Goal: Task Accomplishment & Management: Complete application form

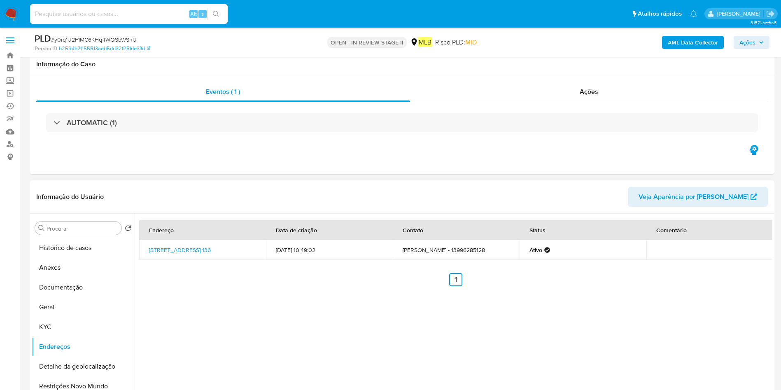
select select "10"
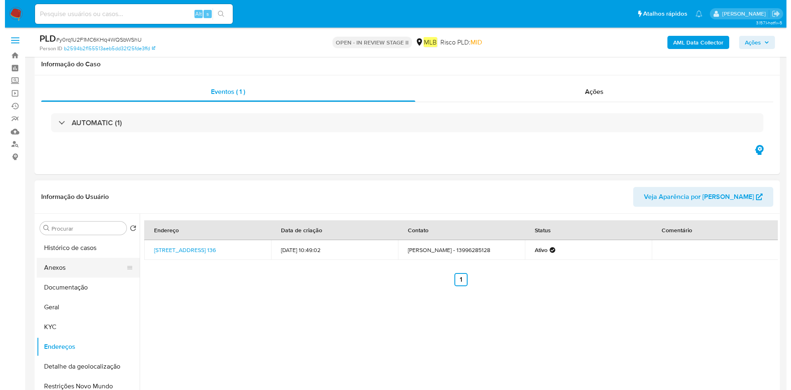
scroll to position [124, 0]
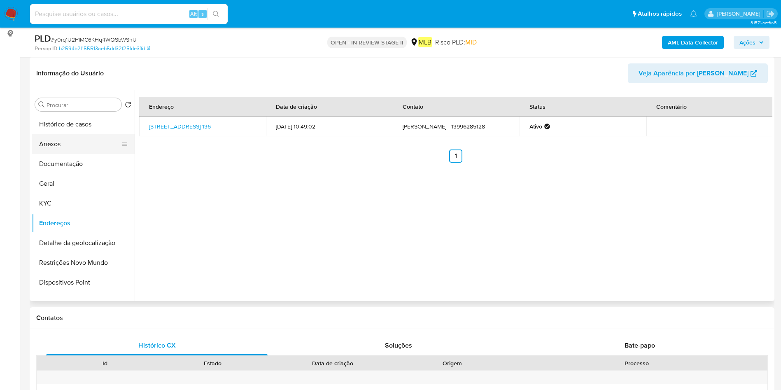
click at [77, 147] on button "Anexos" at bounding box center [80, 144] width 96 height 20
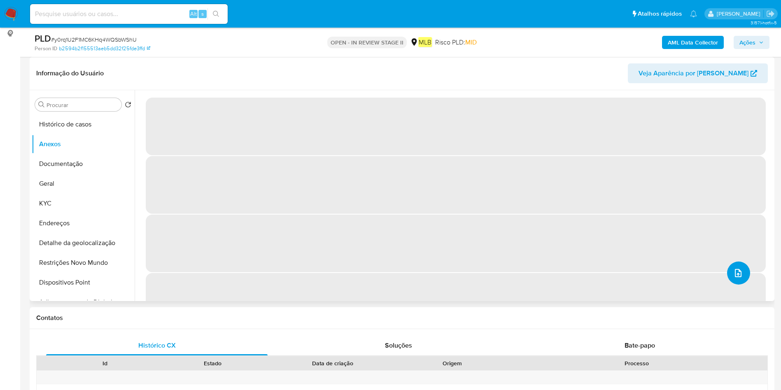
click at [742, 268] on button "upload-file" at bounding box center [738, 273] width 23 height 23
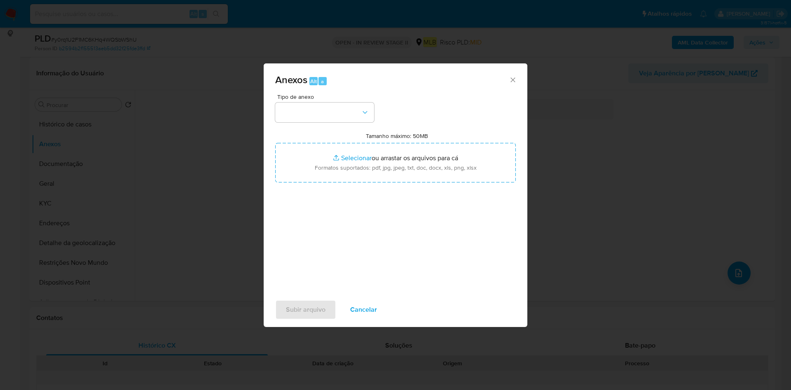
click at [267, 138] on div "Anexos Alt a Tipo de anexo Tamanho máximo: 50MB Selecionar arquivos Selecionar …" at bounding box center [395, 195] width 791 height 390
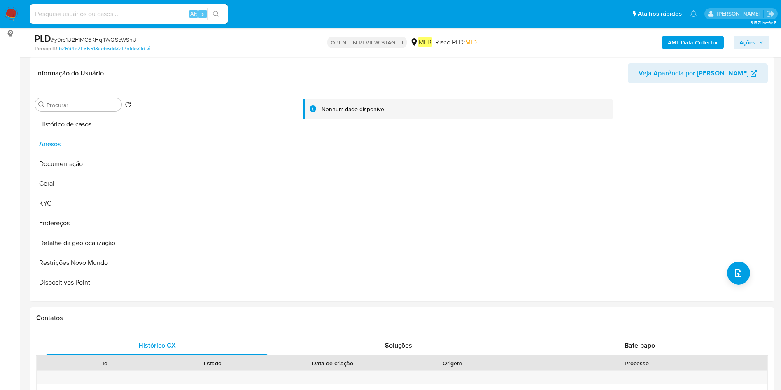
click at [689, 37] on b "AML Data Collector" at bounding box center [693, 42] width 50 height 13
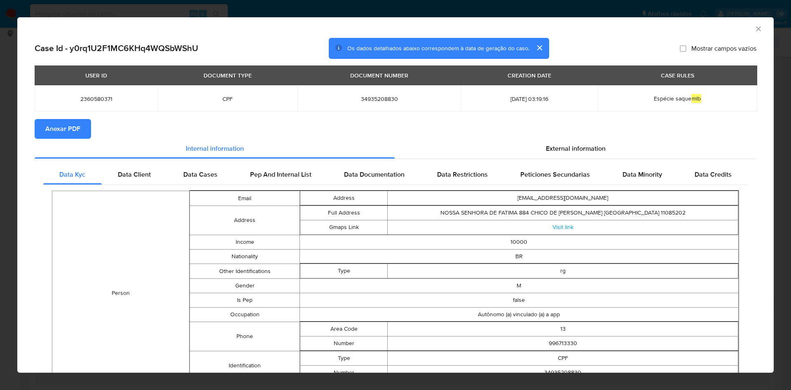
click at [76, 131] on span "Anexar PDF" at bounding box center [62, 129] width 35 height 18
click at [754, 27] on icon "Fechar a janela" at bounding box center [758, 29] width 8 height 8
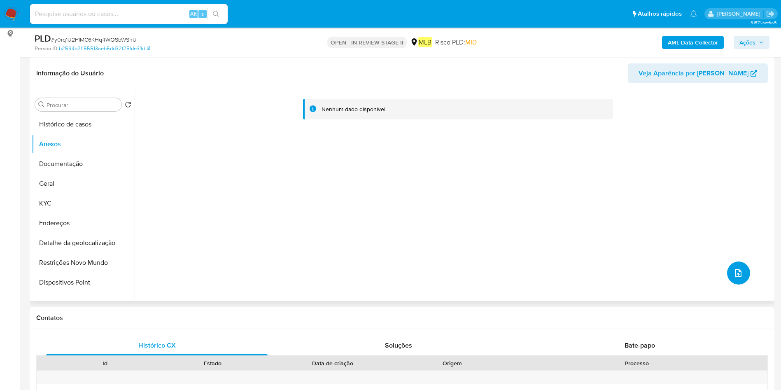
click at [735, 274] on icon "upload-file" at bounding box center [738, 273] width 7 height 8
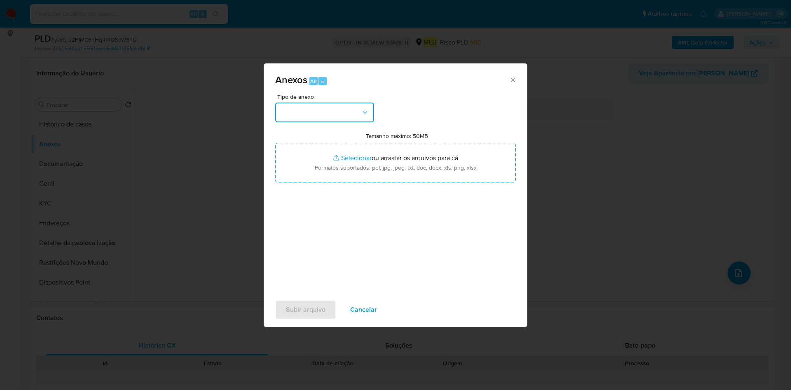
click at [330, 112] on button "button" at bounding box center [324, 113] width 99 height 20
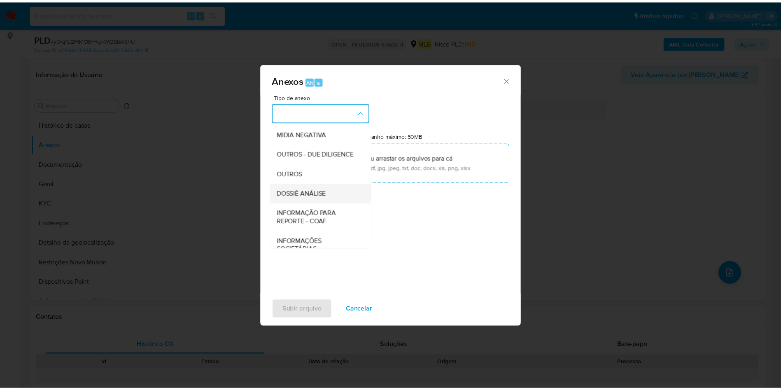
scroll to position [127, 0]
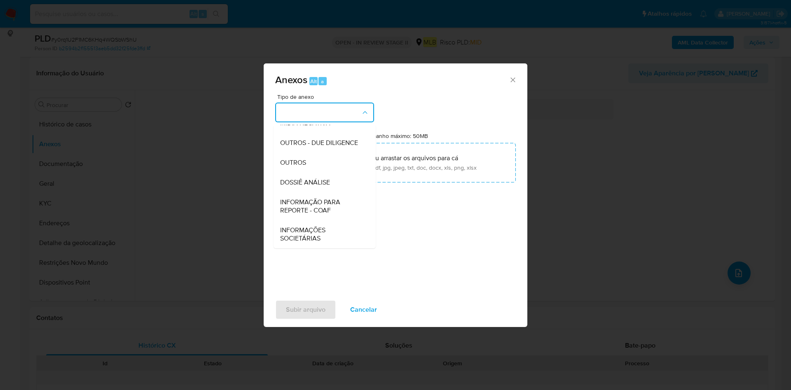
click at [336, 160] on div "OUTROS" at bounding box center [322, 163] width 84 height 20
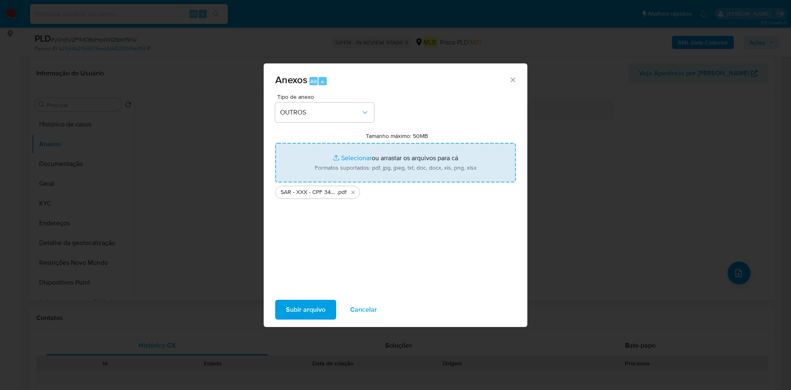
type input "C:\fakepath\Mulan 2360580371_2025_08_29_09_17_50.xlsx"
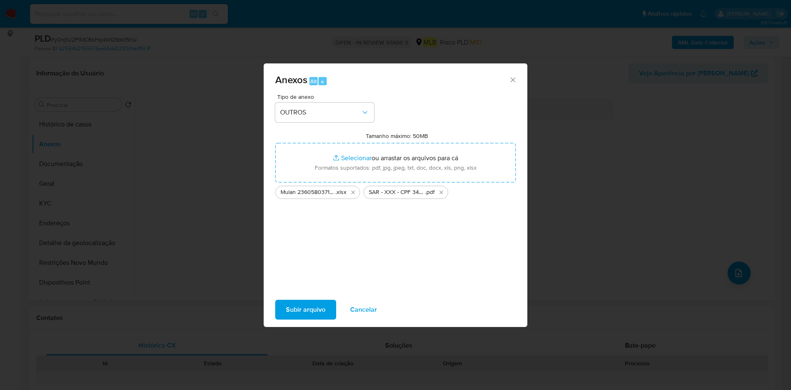
click at [290, 308] on span "Subir arquivo" at bounding box center [306, 310] width 40 height 18
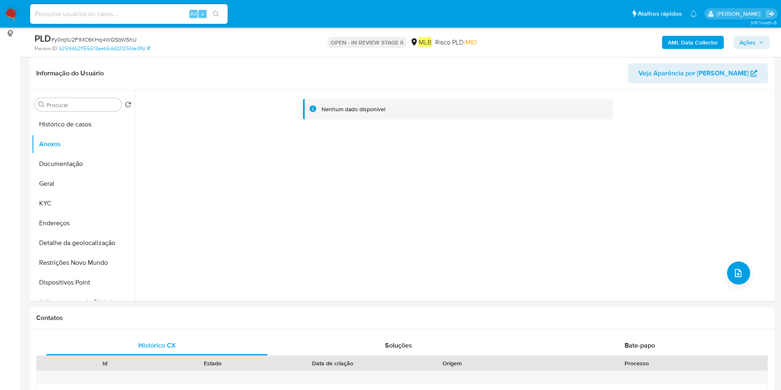
click at [764, 41] on button "Ações" at bounding box center [752, 42] width 36 height 13
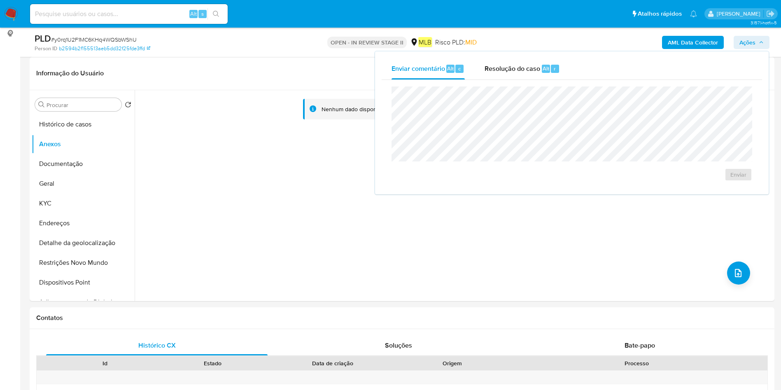
drag, startPoint x: 531, startPoint y: 62, endPoint x: 538, endPoint y: 82, distance: 21.4
click at [532, 62] on div "Resolução do caso Alt r" at bounding box center [522, 68] width 75 height 21
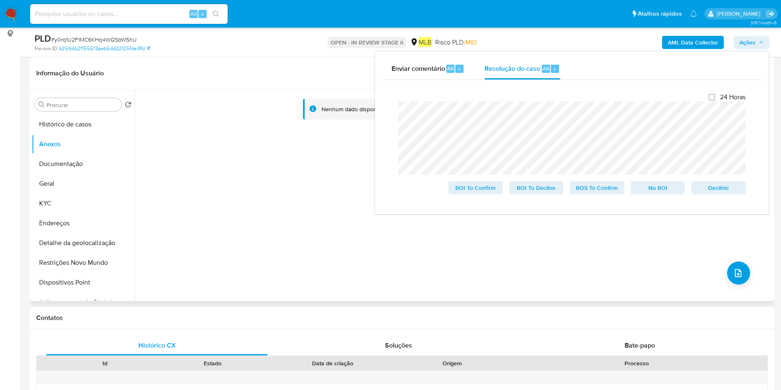
click at [224, 228] on div "Nenhum dado disponível" at bounding box center [454, 195] width 638 height 211
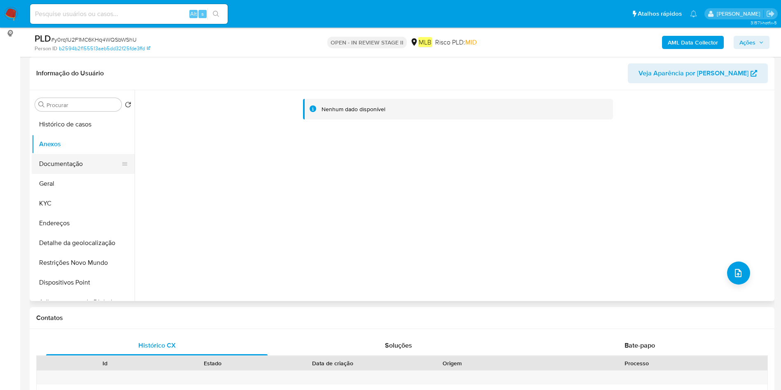
click at [83, 164] on button "Documentação" at bounding box center [80, 164] width 96 height 20
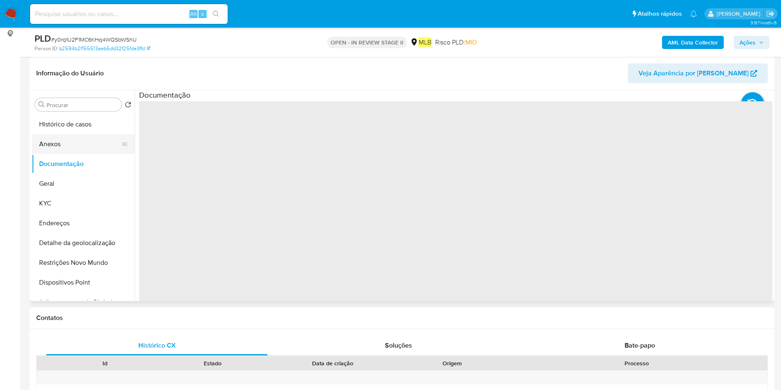
click at [77, 150] on button "Anexos" at bounding box center [80, 144] width 96 height 20
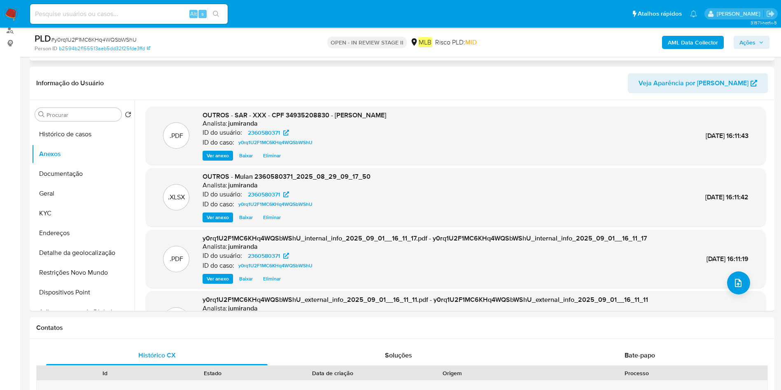
scroll to position [124, 0]
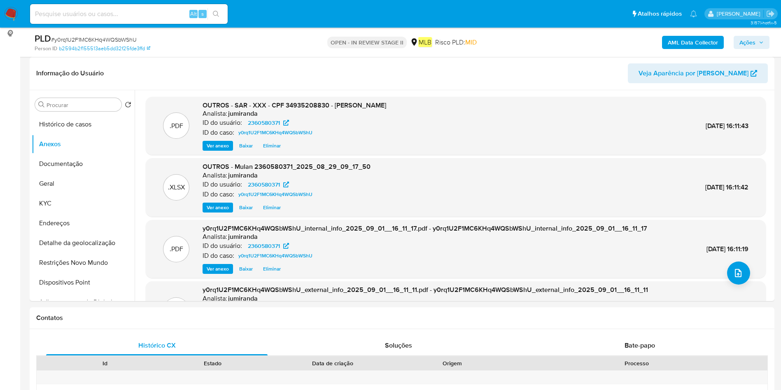
click at [704, 42] on b "AML Data Collector" at bounding box center [693, 42] width 50 height 13
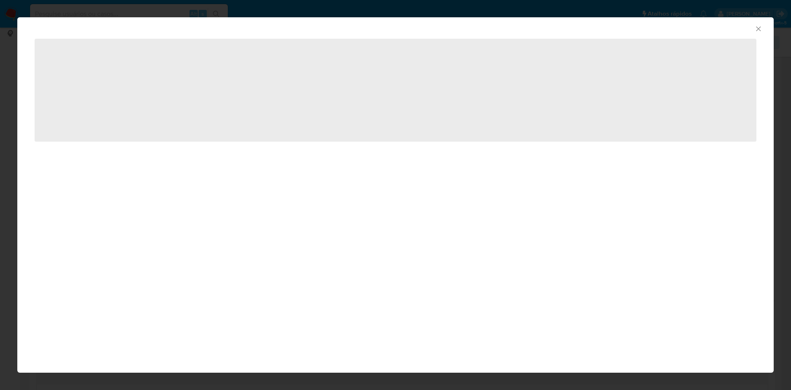
click at [758, 27] on icon "Fechar a janela" at bounding box center [758, 29] width 8 height 8
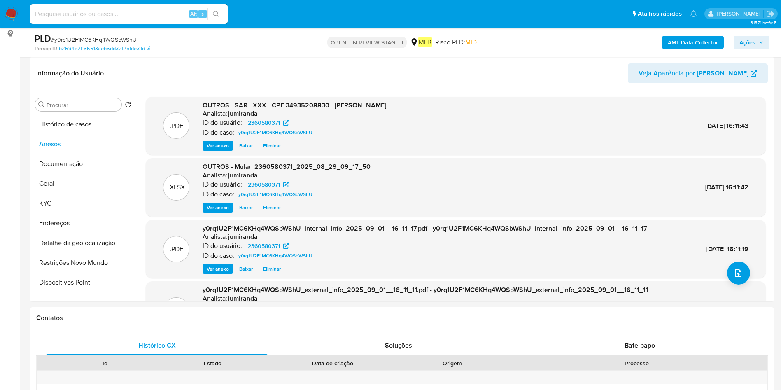
drag, startPoint x: 751, startPoint y: 45, endPoint x: 753, endPoint y: 49, distance: 4.6
click at [752, 45] on span "Ações" at bounding box center [748, 42] width 16 height 13
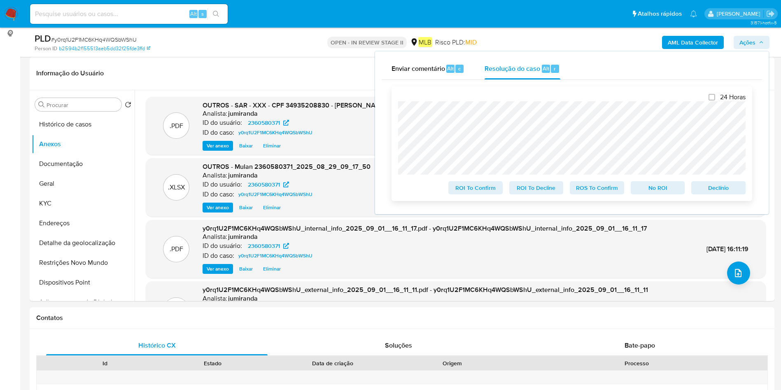
click at [597, 185] on span "ROS To Confirm" at bounding box center [597, 188] width 43 height 12
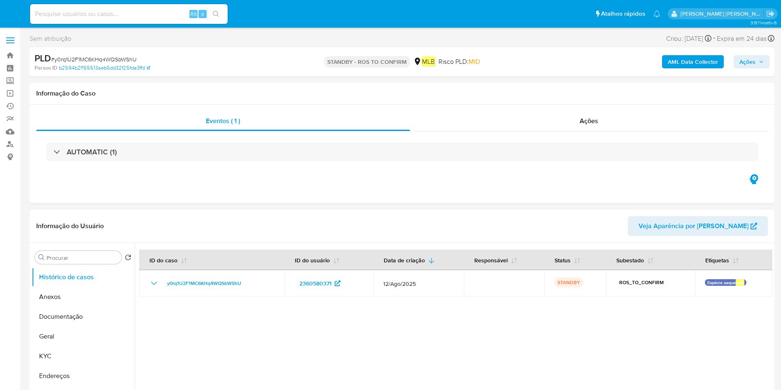
select select "10"
